Goal: Transaction & Acquisition: Purchase product/service

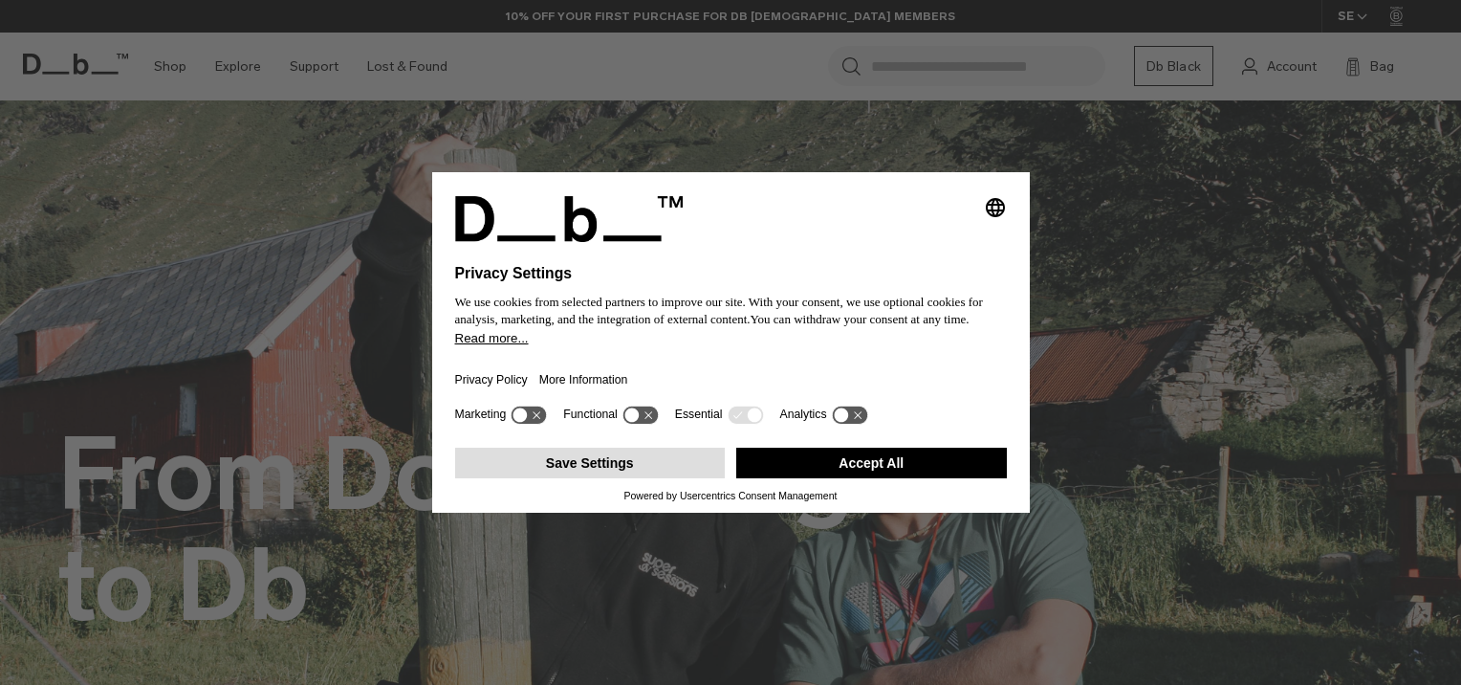
click at [688, 466] on button "Save Settings" at bounding box center [590, 462] width 271 height 31
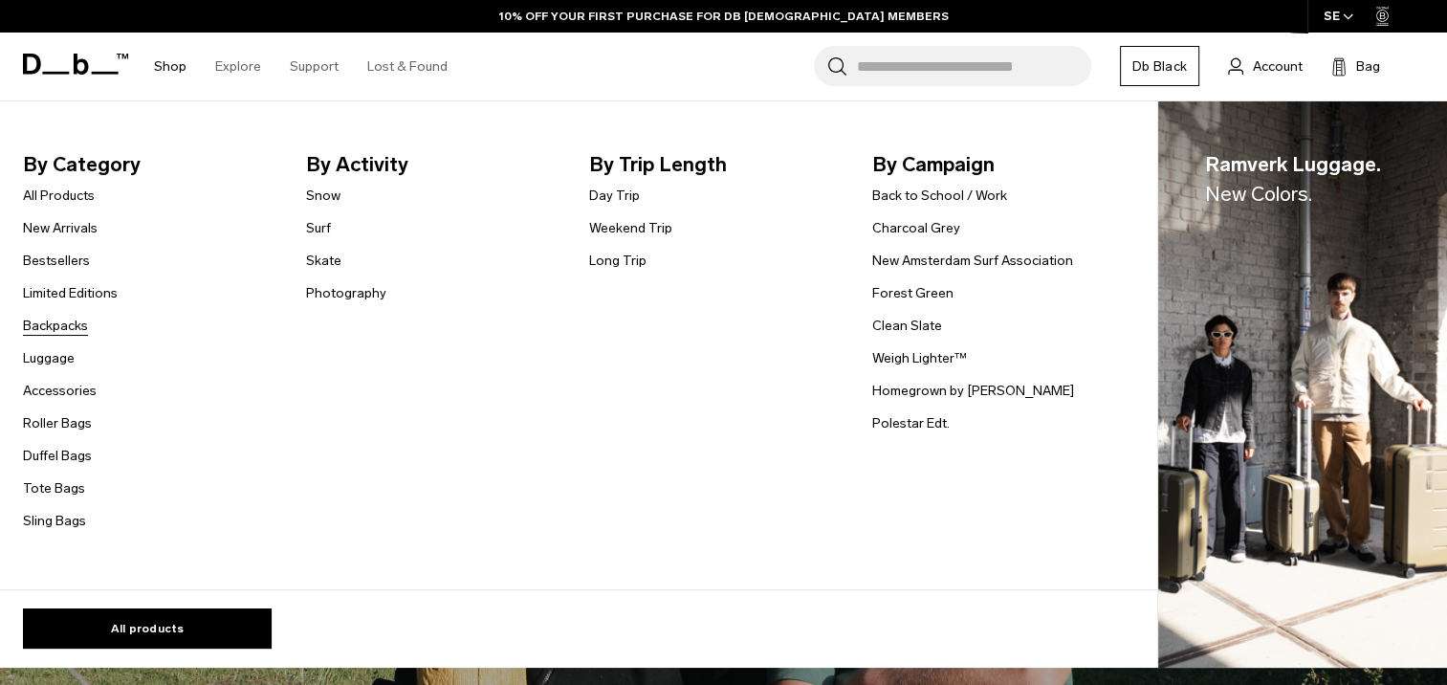
click at [68, 333] on link "Backpacks" at bounding box center [55, 326] width 65 height 20
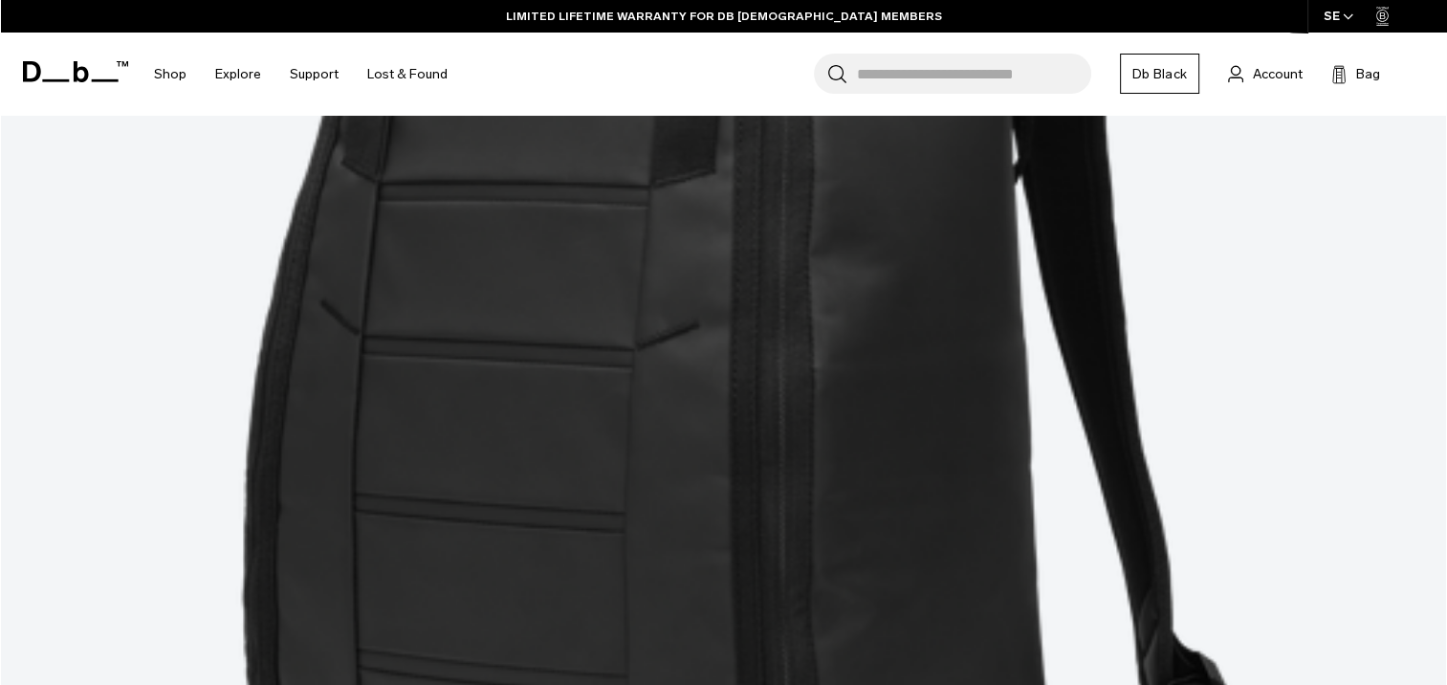
scroll to position [553, 0]
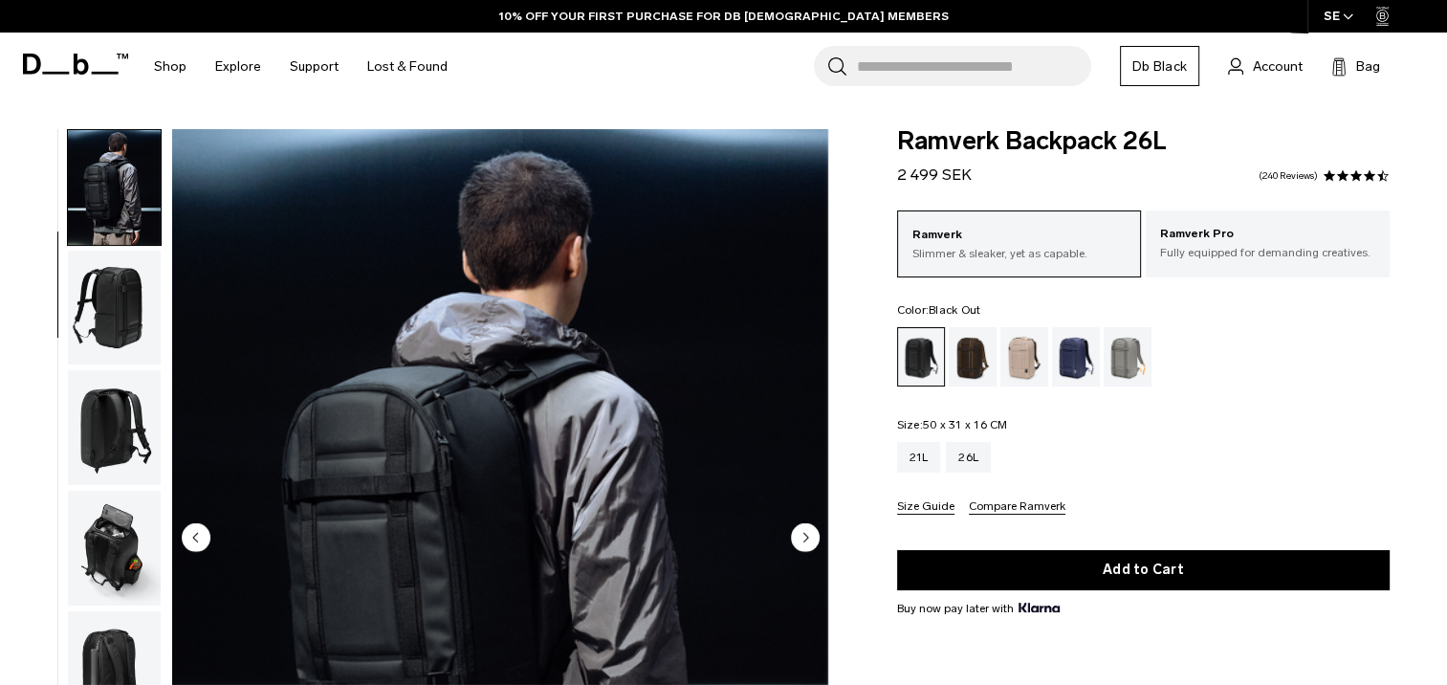
click at [804, 535] on icon "Next slide" at bounding box center [805, 537] width 5 height 9
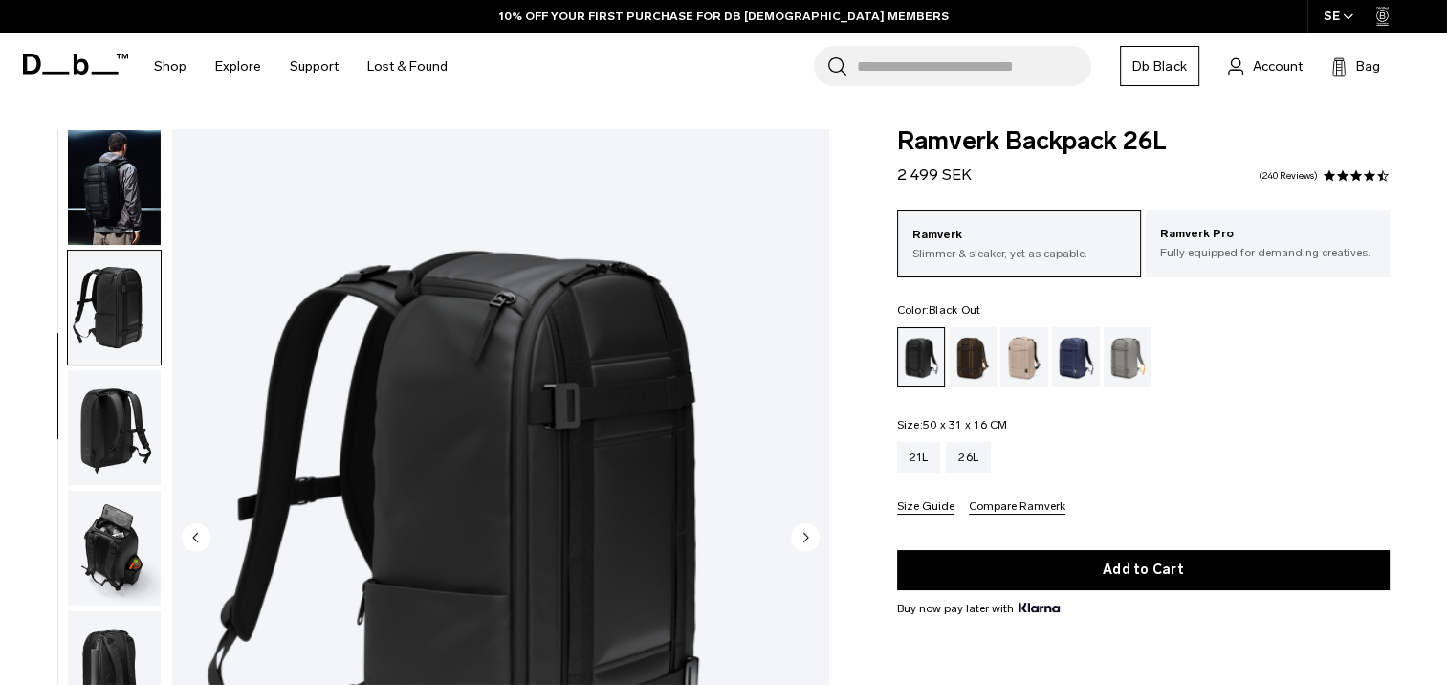
scroll to position [140, 0]
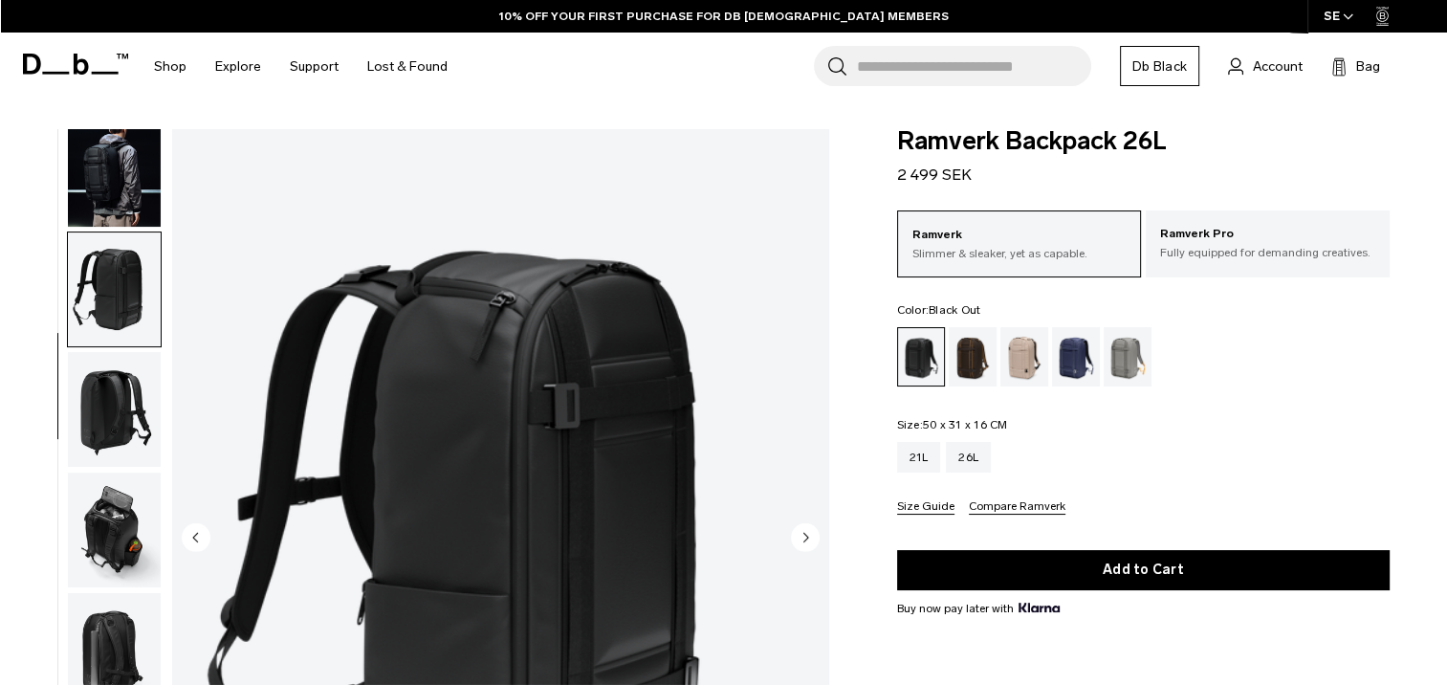
click at [804, 535] on icon "Next slide" at bounding box center [805, 537] width 5 height 9
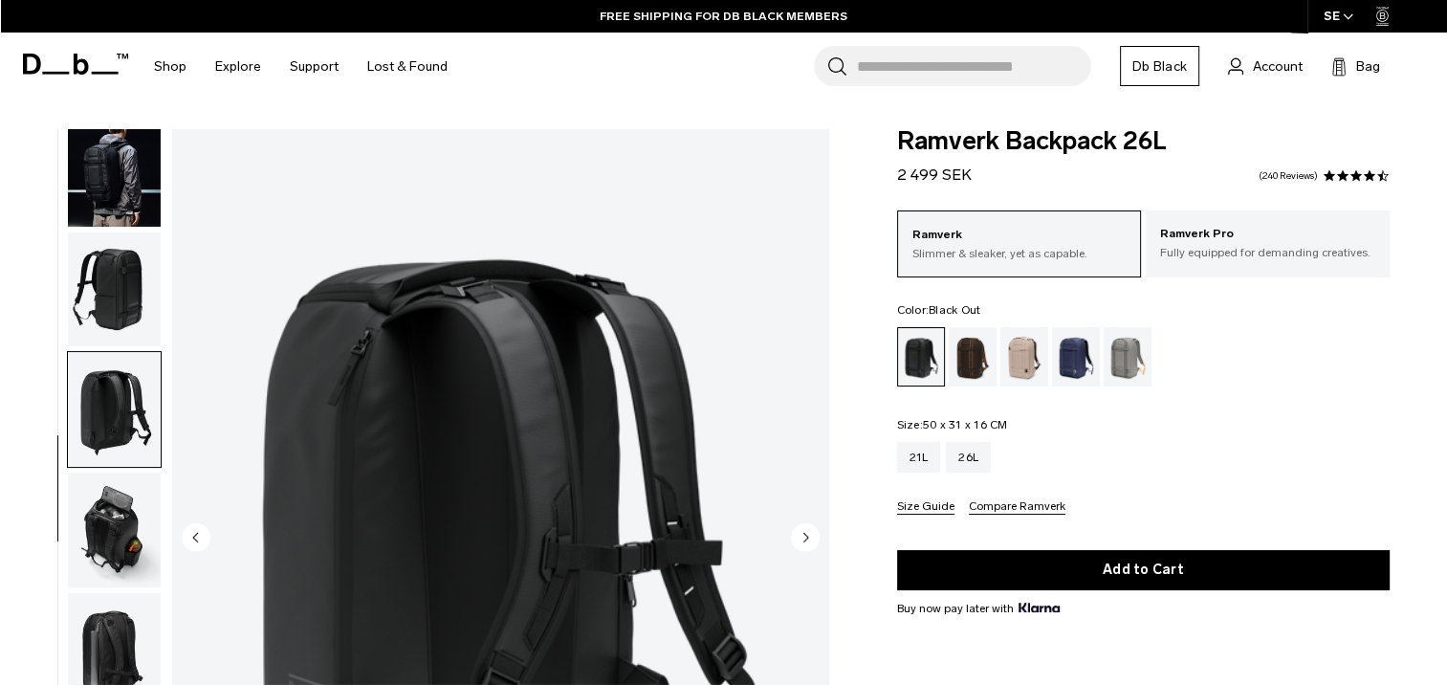
click at [804, 535] on icon "Next slide" at bounding box center [805, 537] width 5 height 9
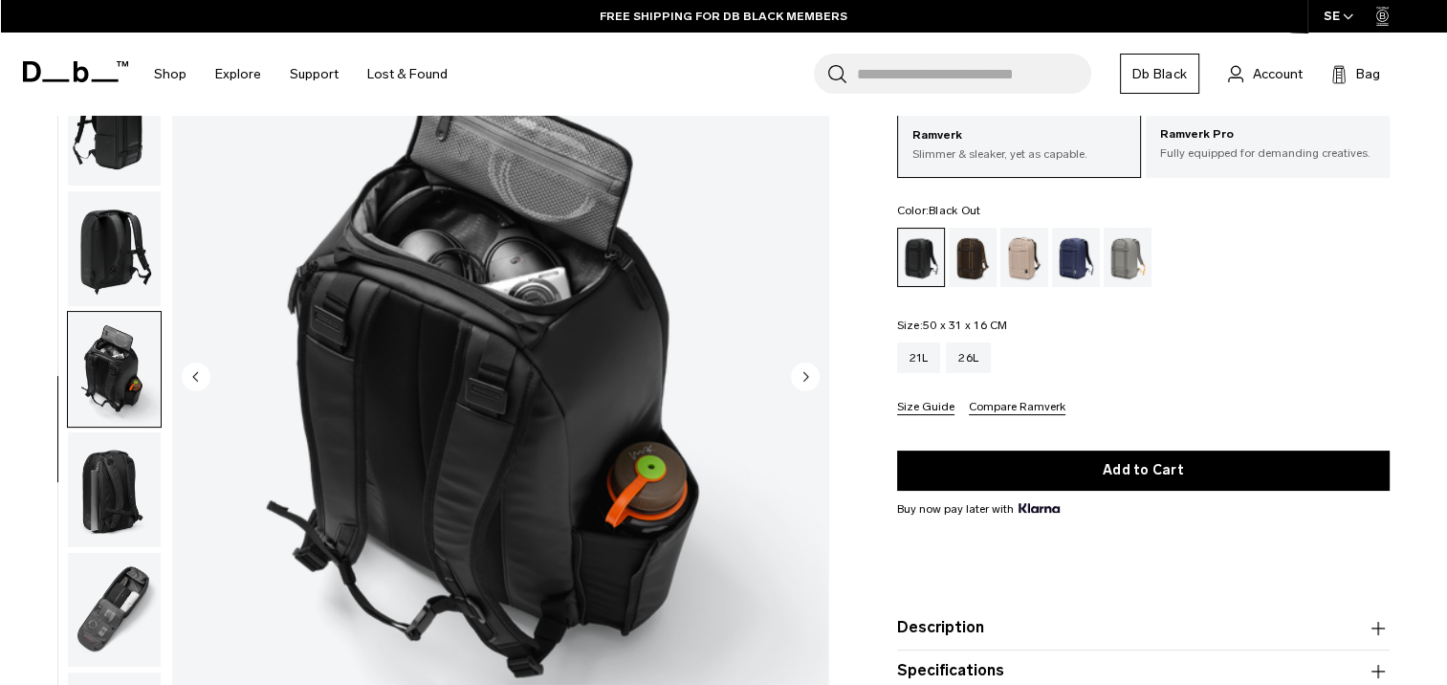
scroll to position [439, 0]
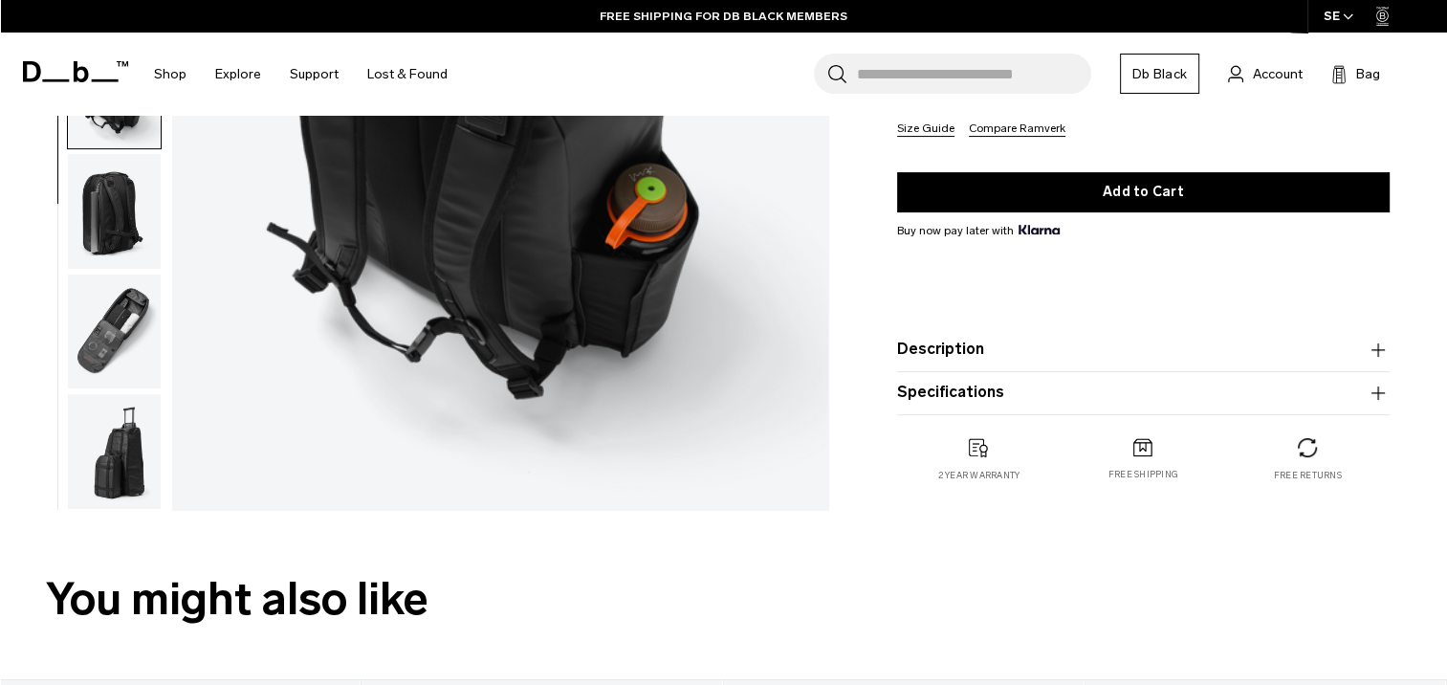
click at [1017, 354] on button "Description" at bounding box center [1143, 349] width 492 height 23
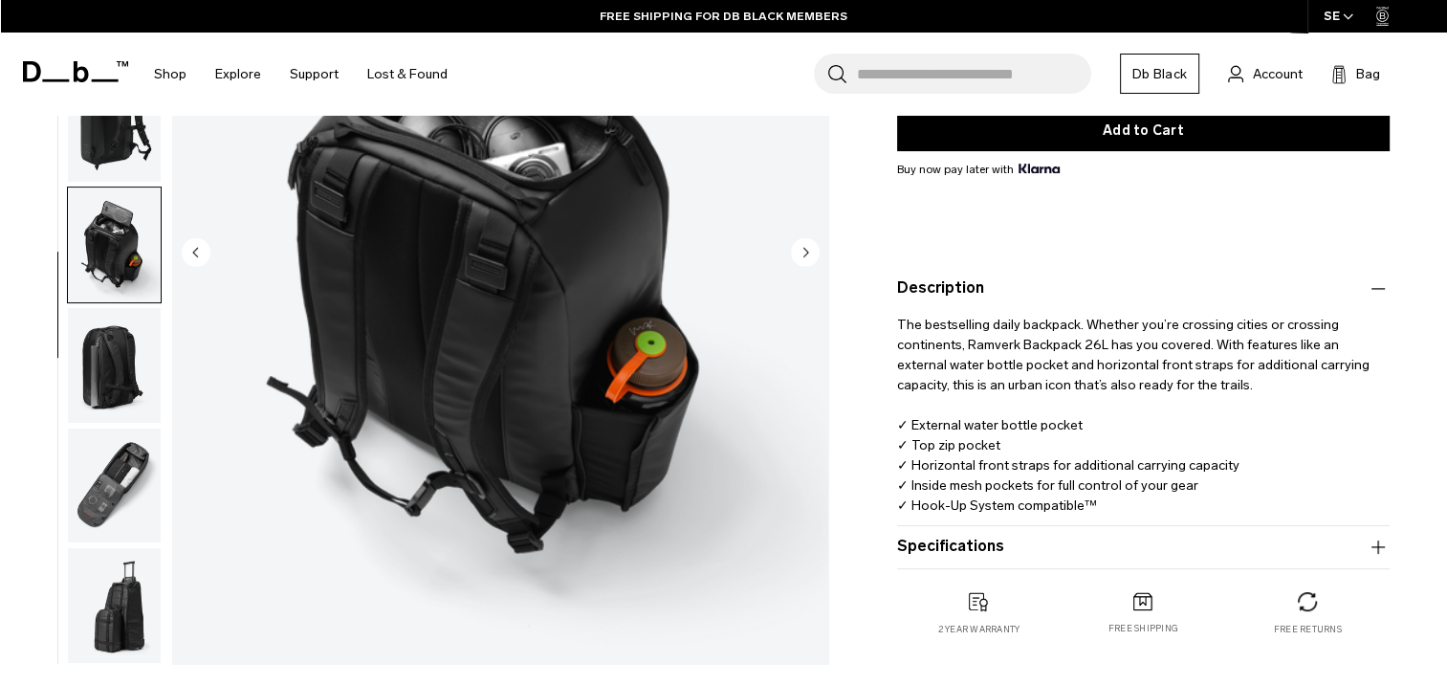
click at [981, 544] on button "Specifications" at bounding box center [1143, 546] width 492 height 23
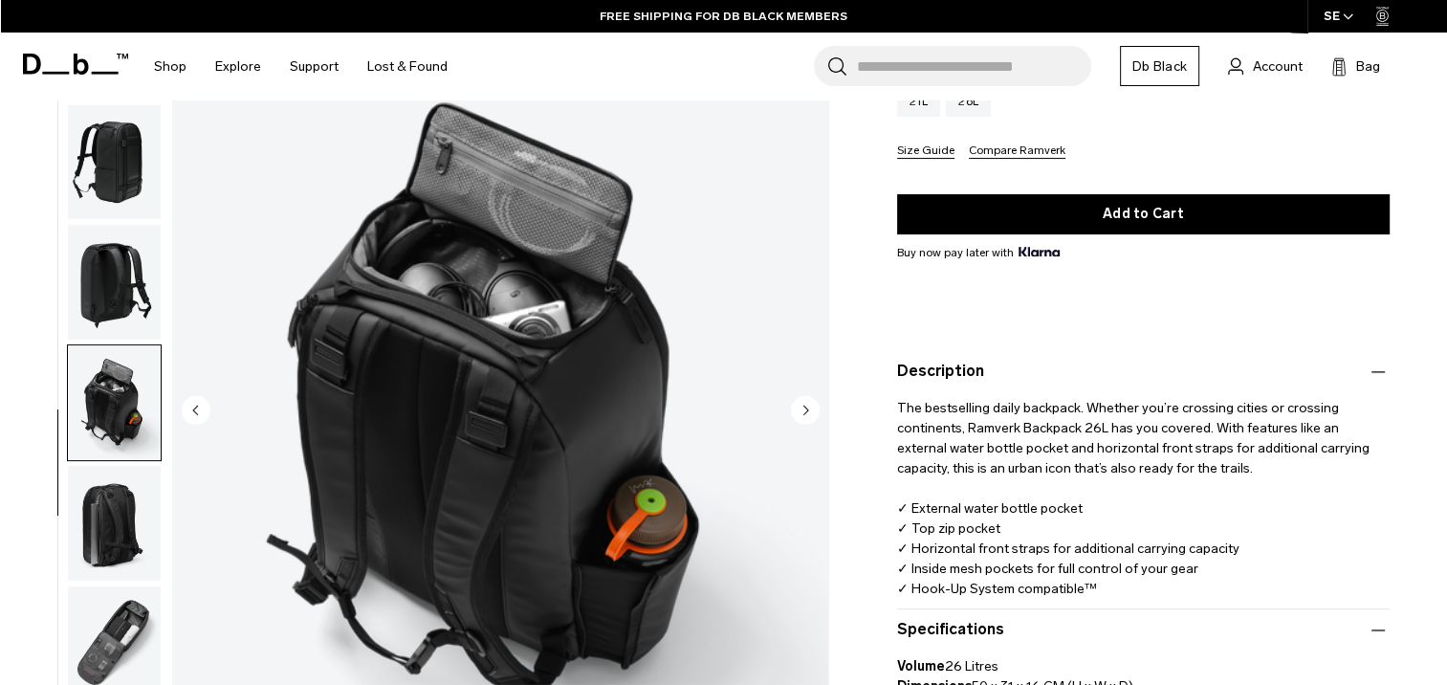
scroll to position [355, 0]
